Goal: Task Accomplishment & Management: Manage account settings

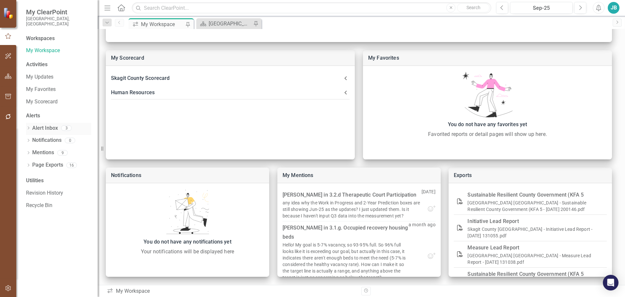
click at [34, 124] on link "Alert Inbox" at bounding box center [45, 127] width 26 height 7
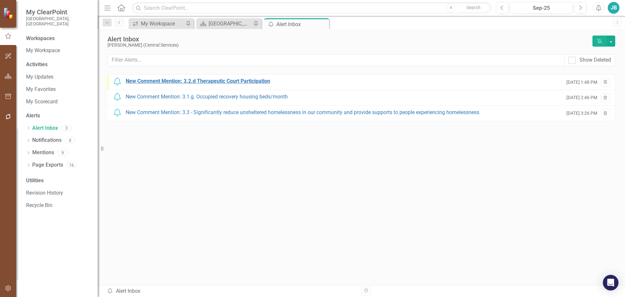
click at [246, 80] on div "New Comment Mention: 3.2.d Therapeutic Court Participation" at bounding box center [198, 81] width 145 height 7
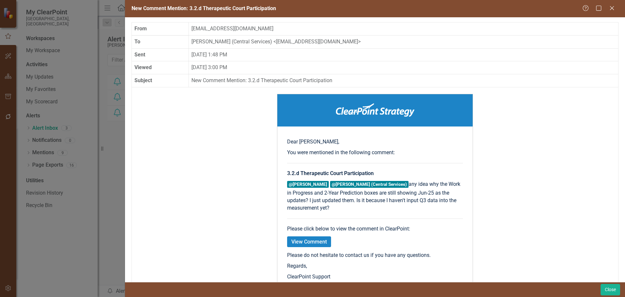
click at [104, 168] on div "New Comment Mention: 3.2.d Therapeutic Court Participation Help Maximize Close …" at bounding box center [312, 148] width 625 height 297
click at [614, 8] on icon "Close" at bounding box center [612, 8] width 8 height 6
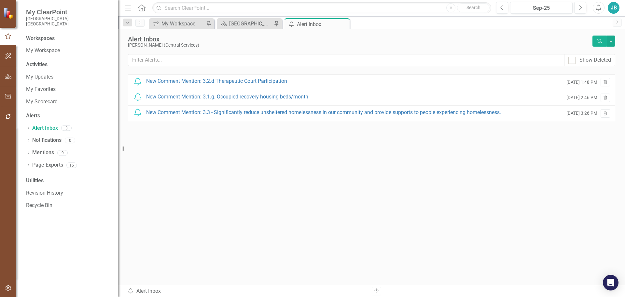
drag, startPoint x: 101, startPoint y: 145, endPoint x: 118, endPoint y: 153, distance: 18.9
click at [118, 153] on div "Resize" at bounding box center [120, 148] width 5 height 297
click at [251, 112] on div "New Comment Mention: 3.3 - Significantly reduce unsheltered homelessness in our…" at bounding box center [323, 112] width 355 height 7
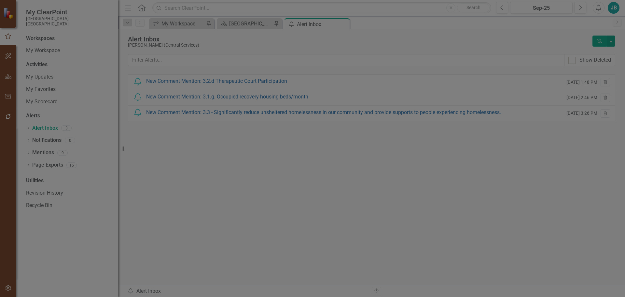
click at [612, 9] on icon at bounding box center [612, 8] width 5 height 5
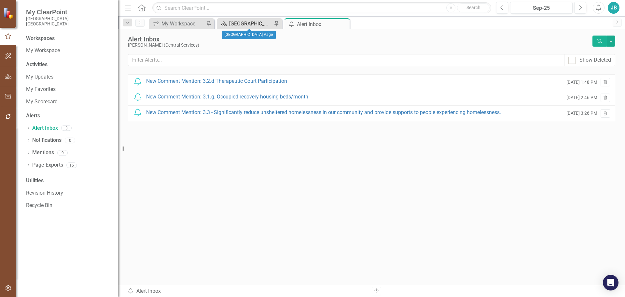
click at [245, 20] on div "[GEOGRAPHIC_DATA] Page" at bounding box center [250, 24] width 43 height 8
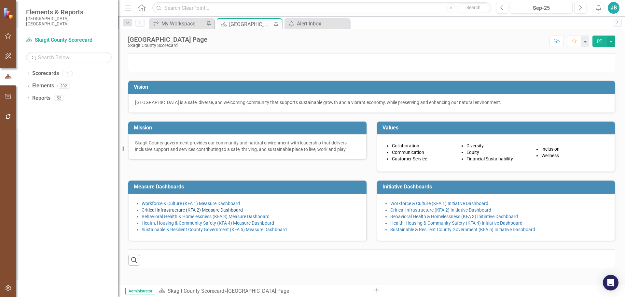
scroll to position [45, 0]
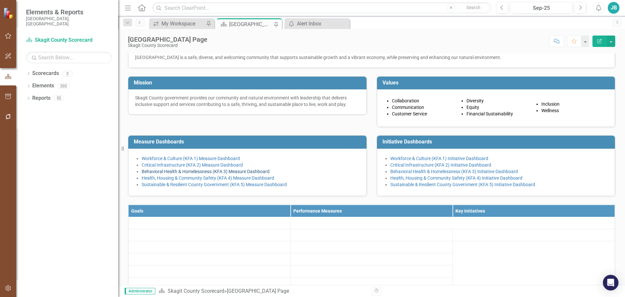
click at [233, 174] on link "Behavioral Health & Homelessness (KFA 3) Measure Dashboard" at bounding box center [206, 171] width 128 height 5
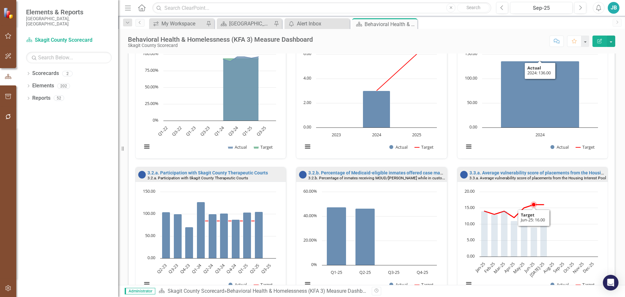
scroll to position [504, 0]
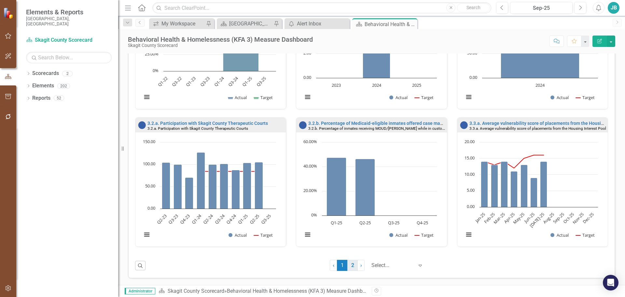
click at [348, 267] on link "2" at bounding box center [353, 265] width 10 height 11
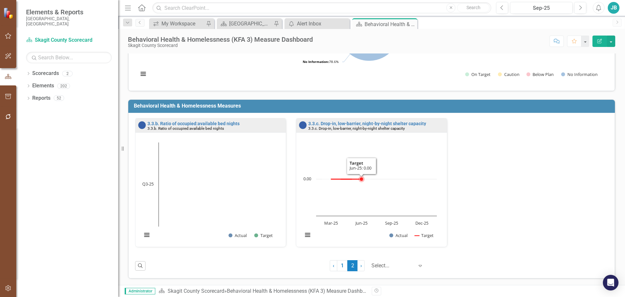
scroll to position [92, 0]
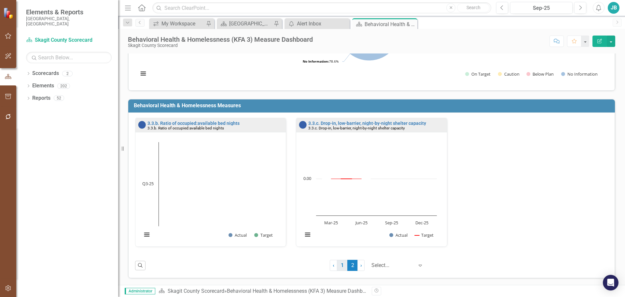
click at [337, 267] on link "1" at bounding box center [342, 265] width 10 height 11
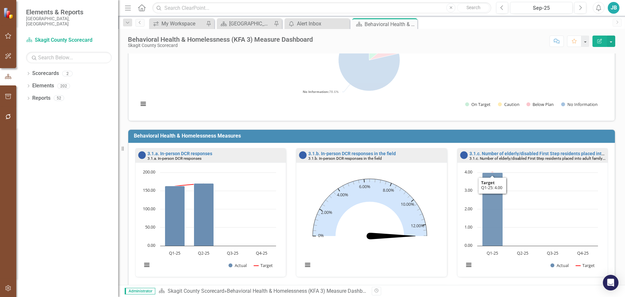
scroll to position [0, 0]
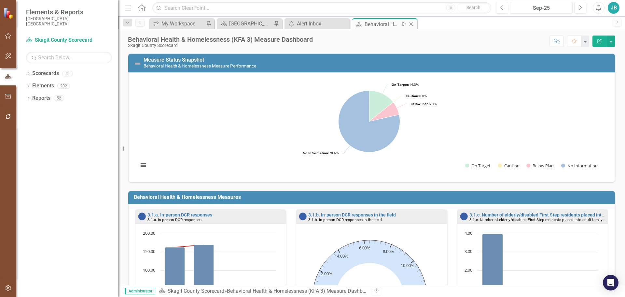
click at [412, 25] on icon "Close" at bounding box center [411, 23] width 7 height 5
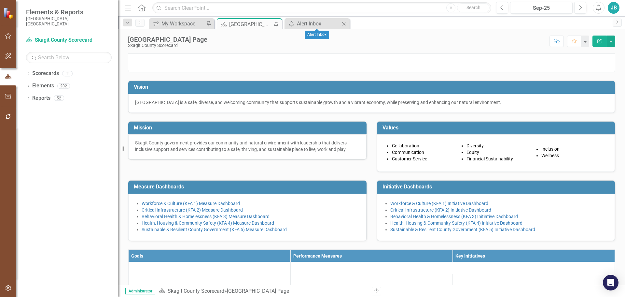
click at [345, 21] on icon "Close" at bounding box center [344, 23] width 7 height 5
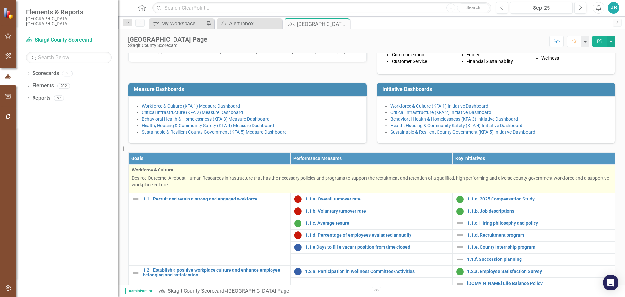
scroll to position [98, 0]
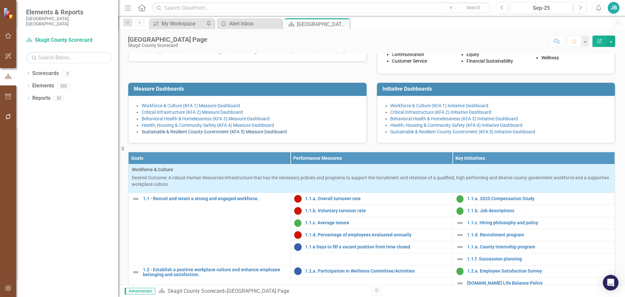
click at [267, 134] on link "Sustainable & Resilient County Government (KFA 5) Measure Dashboard" at bounding box center [214, 131] width 145 height 5
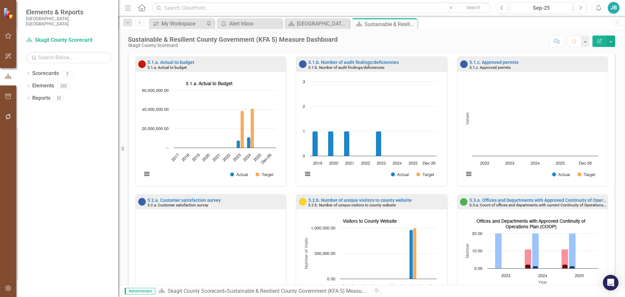
scroll to position [0, 0]
click at [344, 197] on link "5.2.b. Number of unique visitors to county website" at bounding box center [360, 199] width 104 height 5
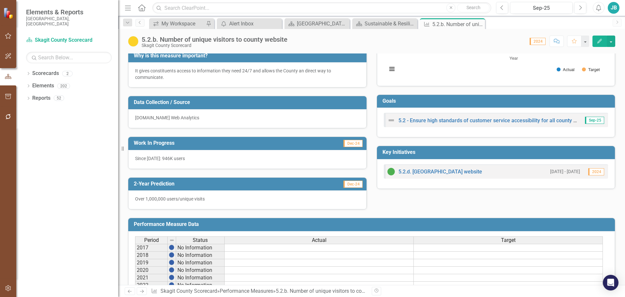
scroll to position [130, 0]
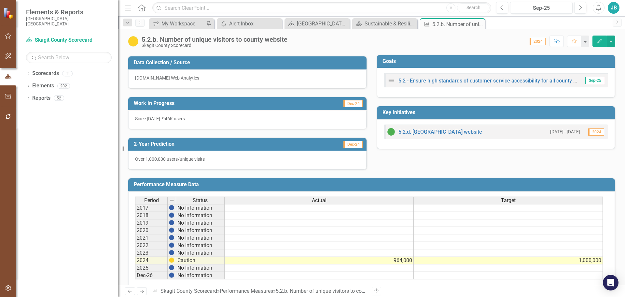
drag, startPoint x: 216, startPoint y: 115, endPoint x: 170, endPoint y: 120, distance: 45.5
click at [170, 121] on p "Since [DATE]: 946K users" at bounding box center [247, 118] width 225 height 7
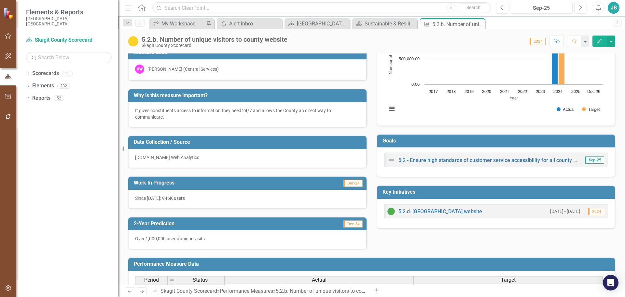
scroll to position [0, 0]
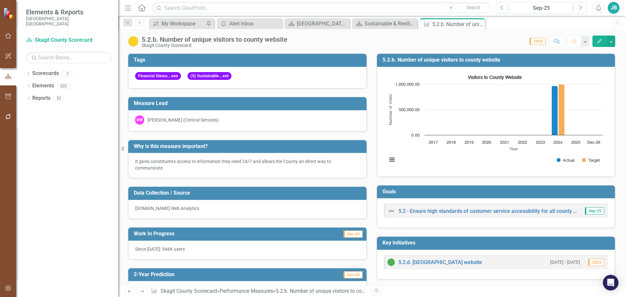
click at [555, 44] on button "Comment" at bounding box center [557, 41] width 14 height 11
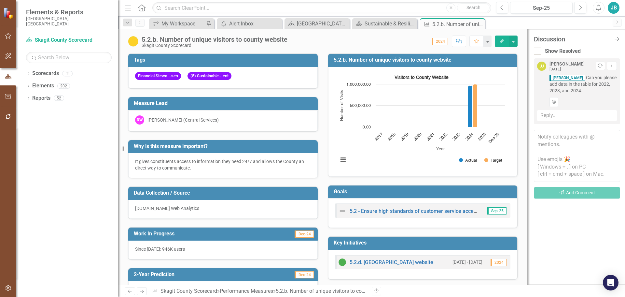
click at [617, 18] on div "Dropdown Search icon.workspace My Workspace Pin icon.alertInbox Alert Inbox Clo…" at bounding box center [371, 22] width 507 height 13
click at [622, 23] on link "Next" at bounding box center [617, 23] width 9 height 8
click at [8, 289] on icon "button" at bounding box center [8, 287] width 7 height 5
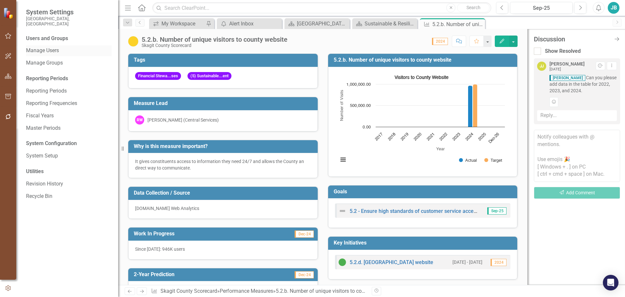
click at [56, 47] on link "Manage Users" at bounding box center [69, 50] width 86 height 7
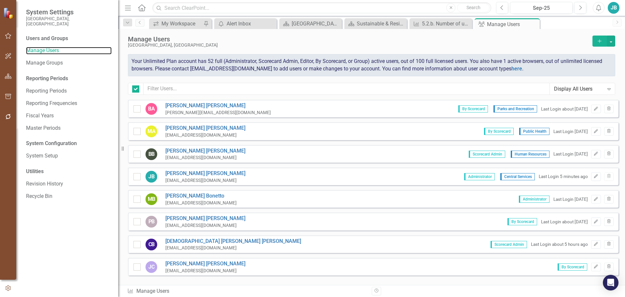
checkbox input "false"
